Goal: Communication & Community: Share content

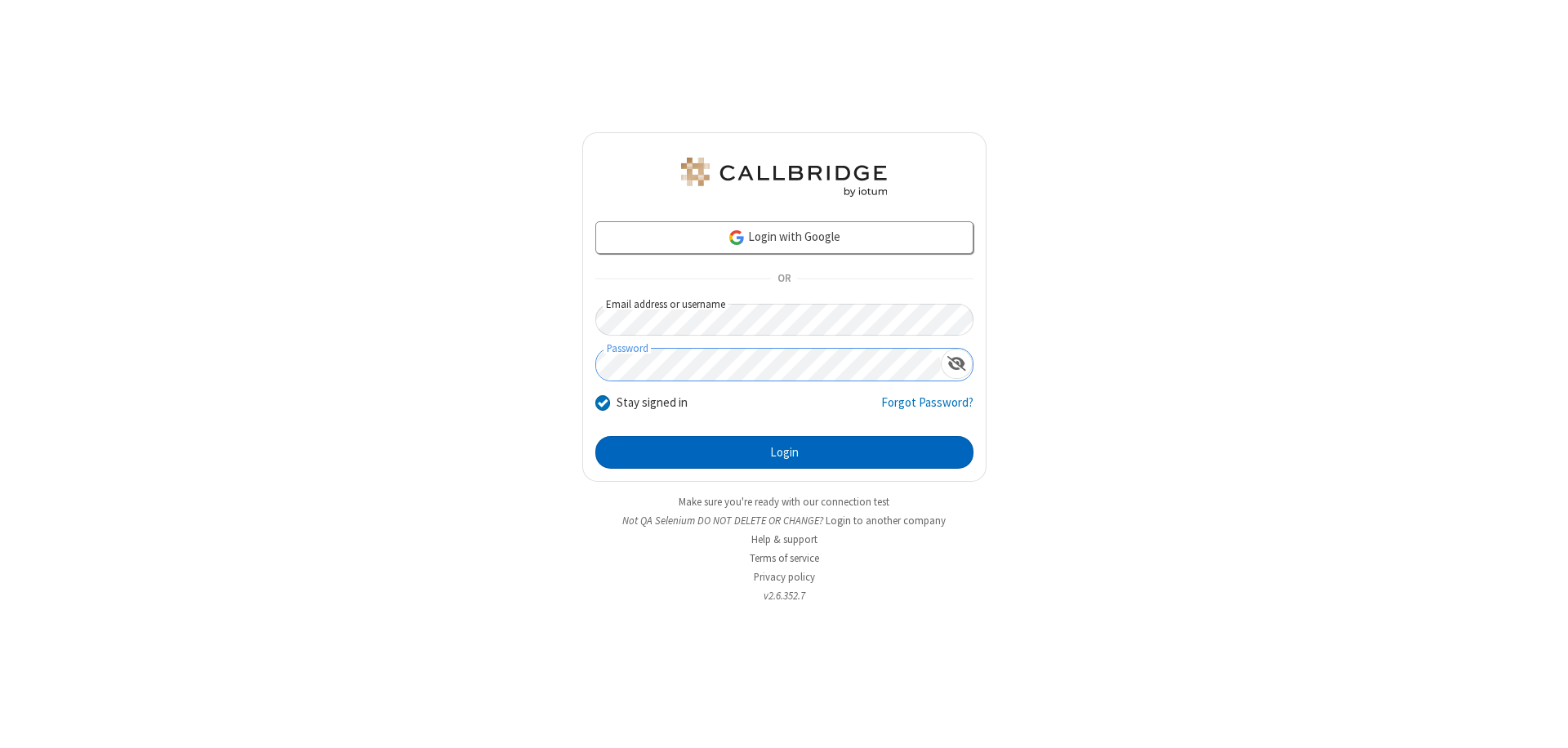
click at [784, 452] on button "Login" at bounding box center [784, 453] width 379 height 33
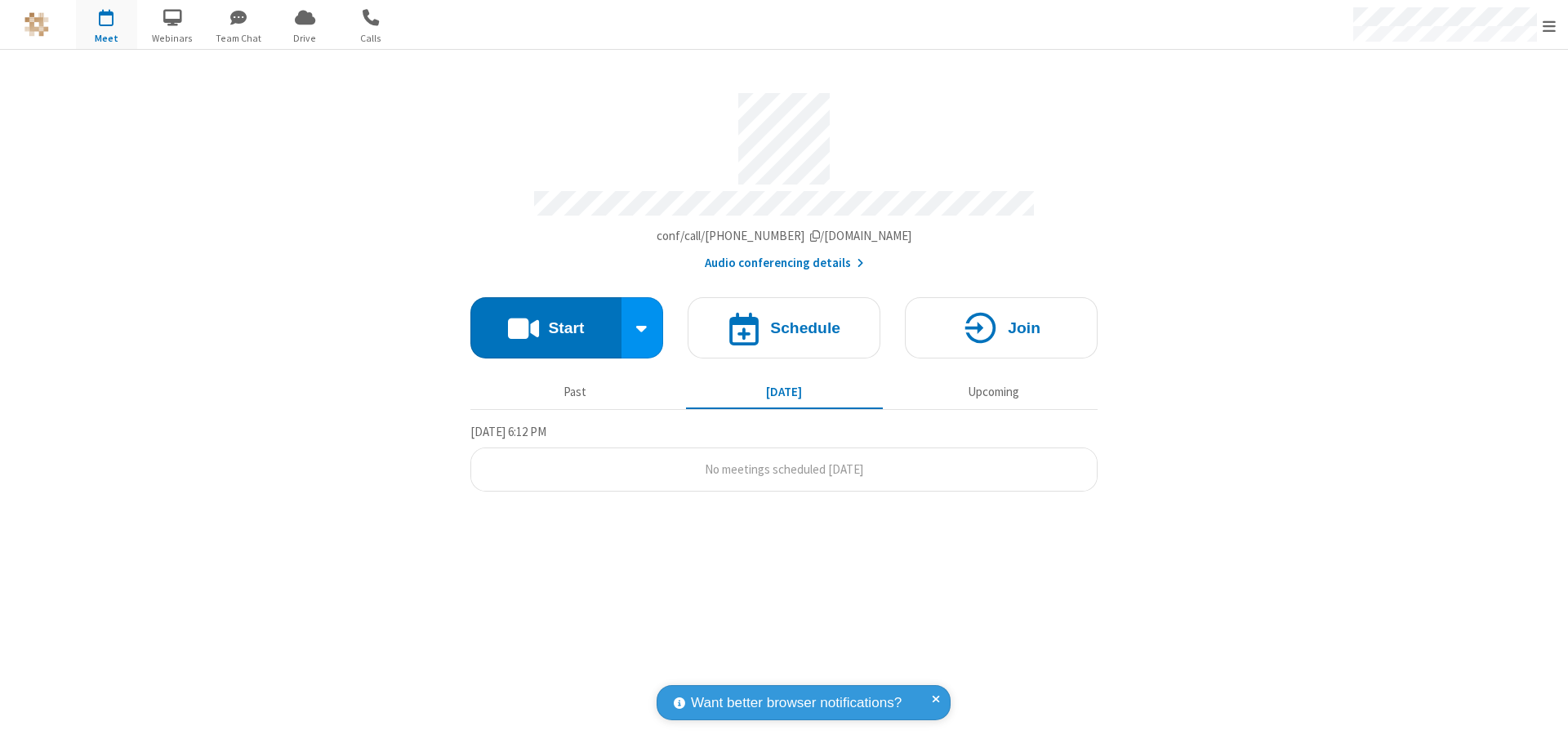
click at [546, 320] on button "Start" at bounding box center [546, 328] width 151 height 61
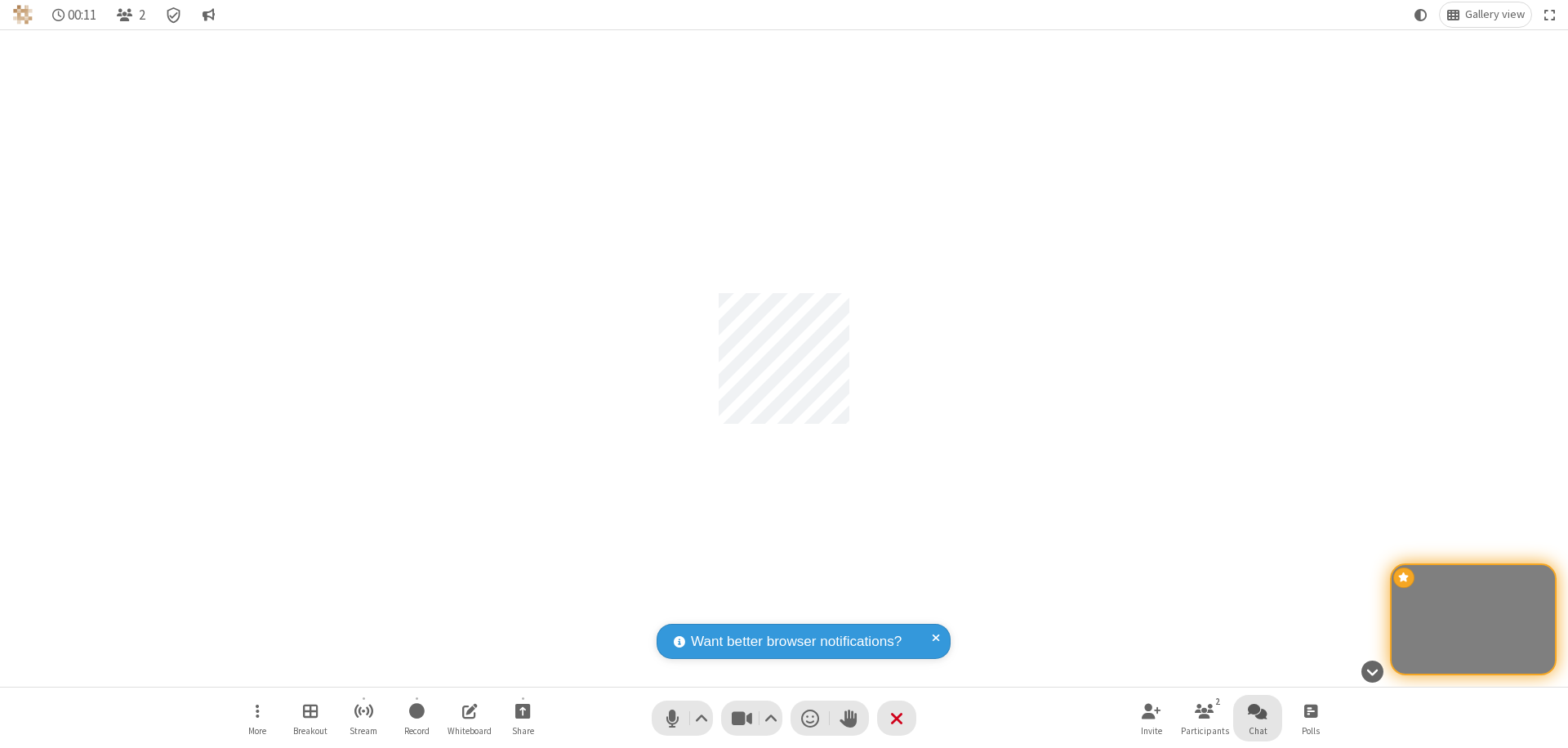
click at [1258, 711] on span "Open chat" at bounding box center [1258, 711] width 20 height 21
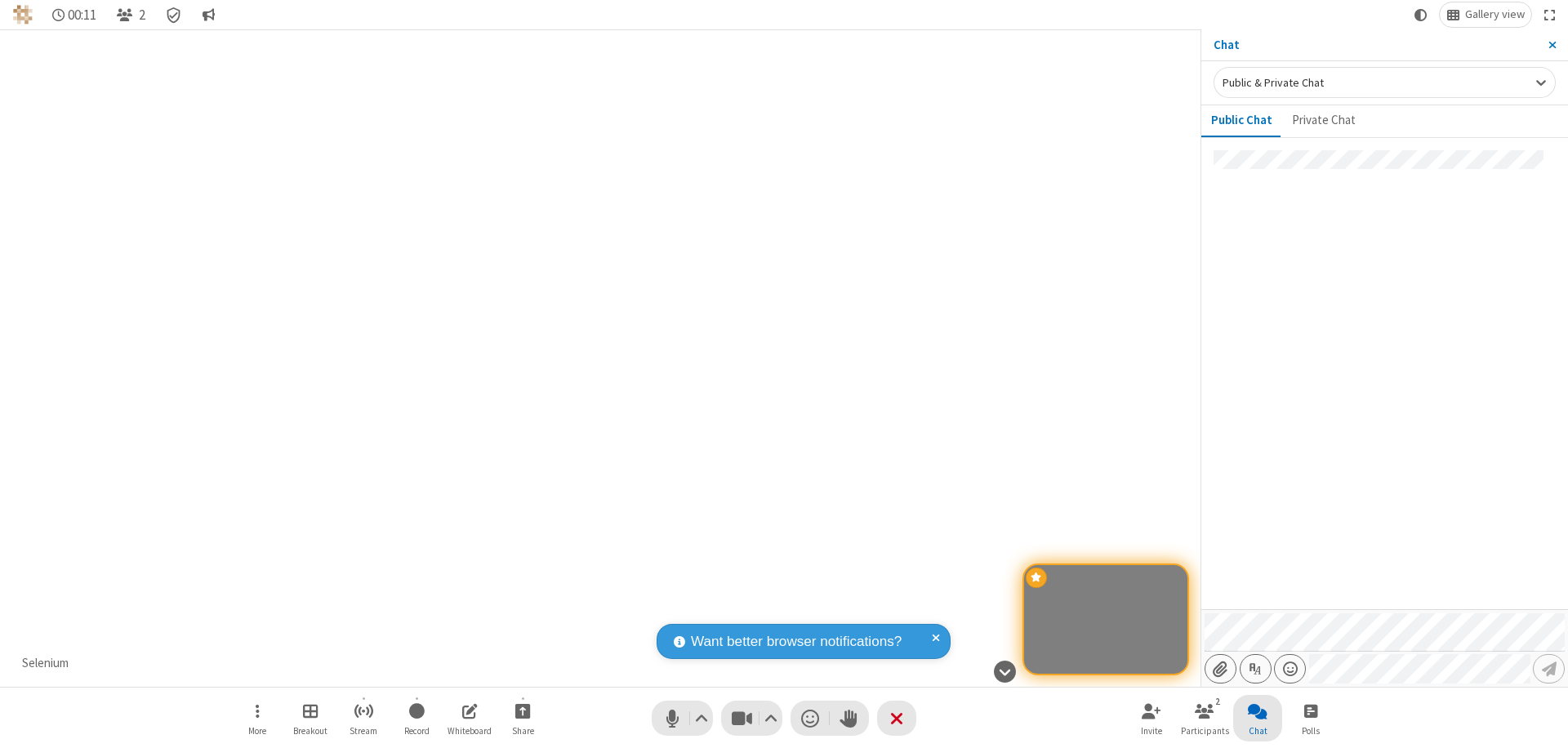
type input "C:\fakepath\doc_test.docx"
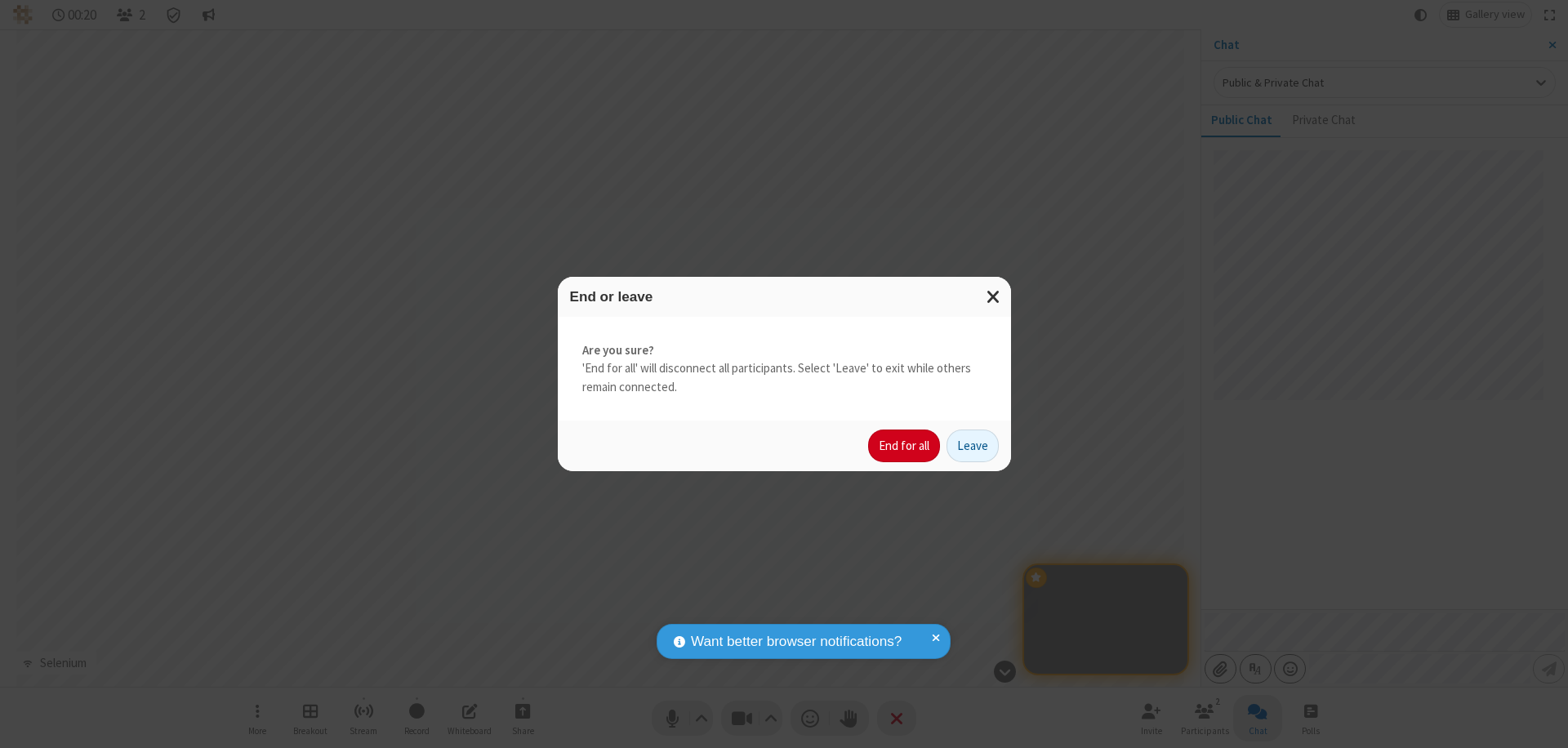
click at [905, 446] on button "End for all" at bounding box center [903, 446] width 72 height 33
